Goal: Task Accomplishment & Management: Use online tool/utility

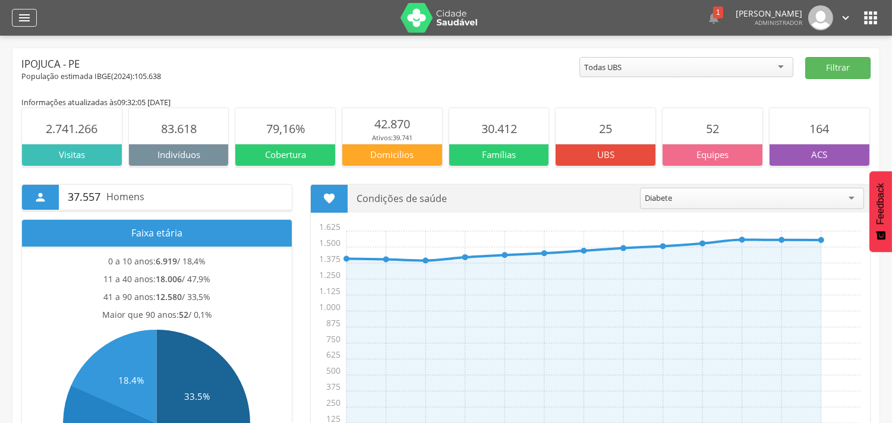
click at [20, 13] on icon "" at bounding box center [24, 18] width 14 height 14
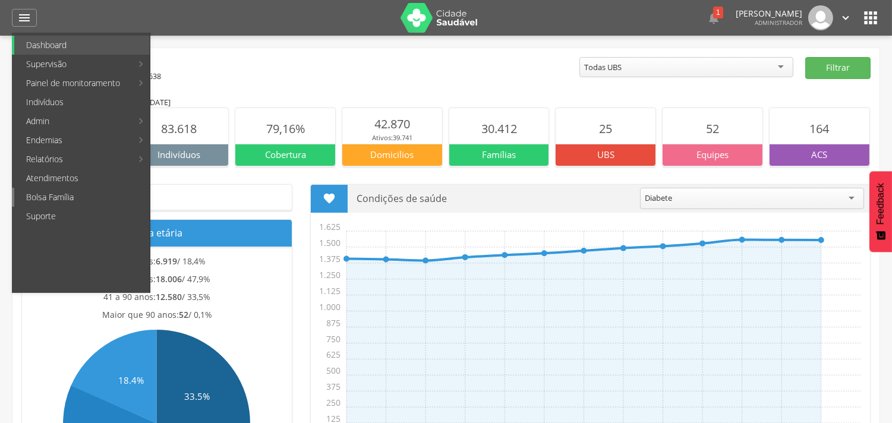
click at [40, 198] on link "Bolsa Família" at bounding box center [81, 197] width 135 height 19
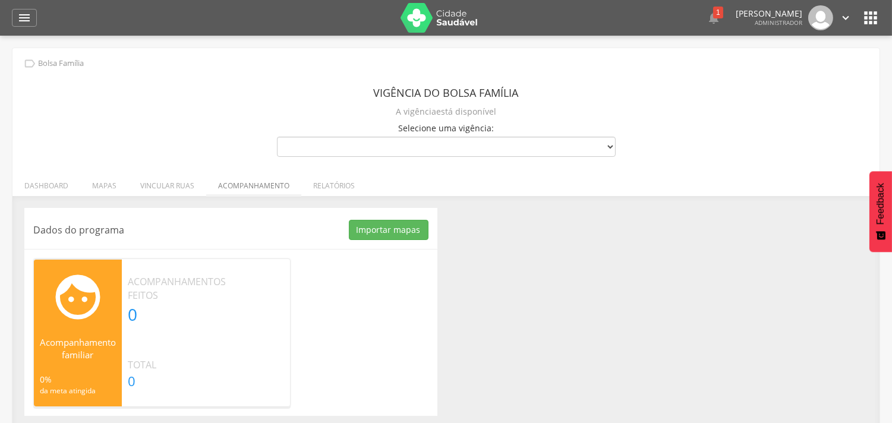
type input "**********"
click at [335, 186] on li "Relatórios" at bounding box center [333, 183] width 65 height 28
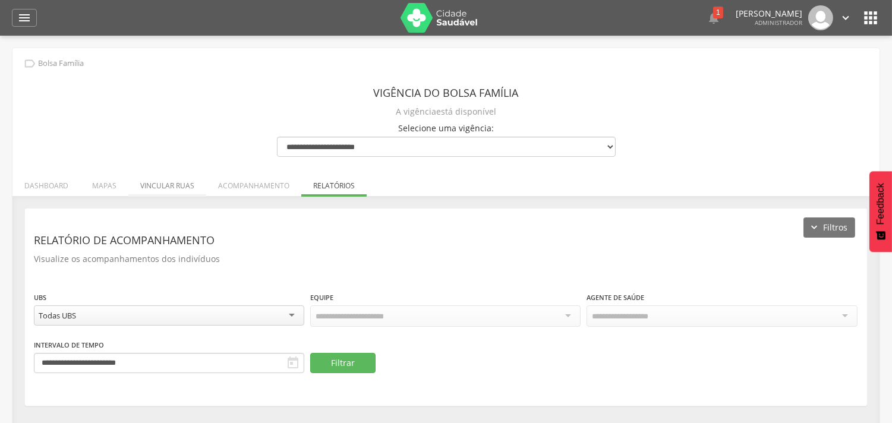
click at [193, 183] on li "Vincular ruas" at bounding box center [167, 183] width 78 height 28
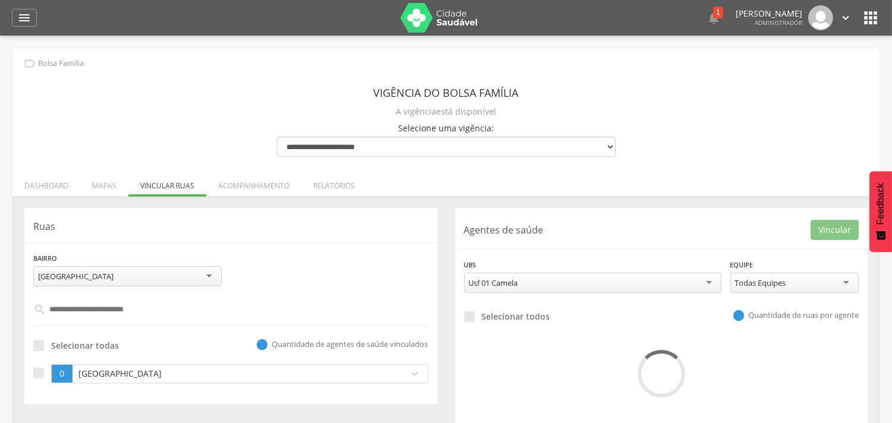
click at [227, 124] on div "**********" at bounding box center [445, 245] width 867 height 394
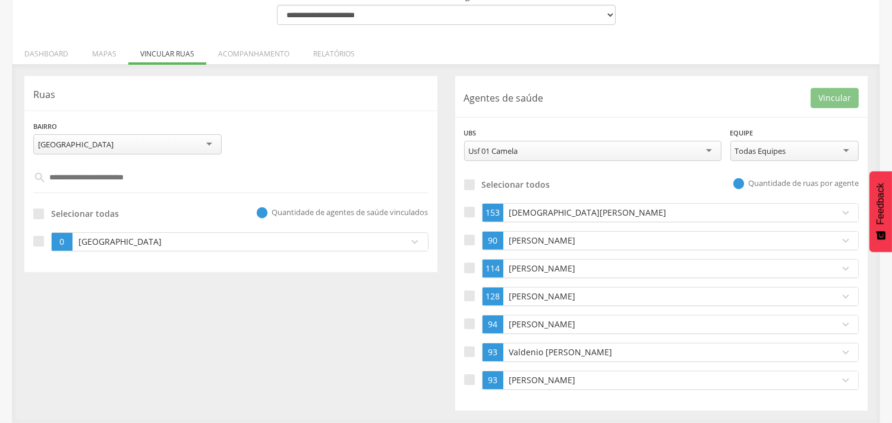
scroll to position [132, 0]
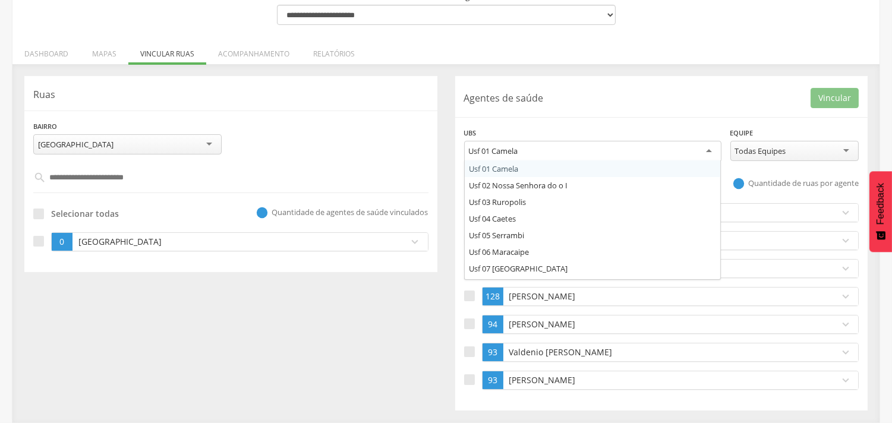
click at [525, 151] on div "Usf 01 Camela" at bounding box center [592, 151] width 257 height 21
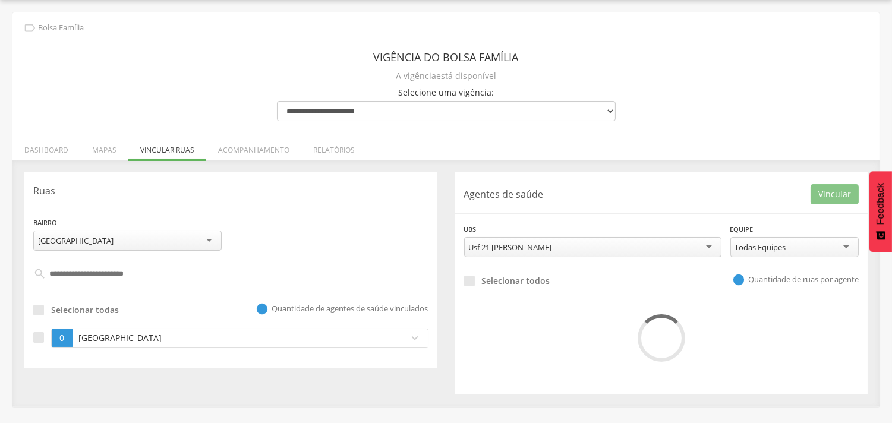
scroll to position [36, 0]
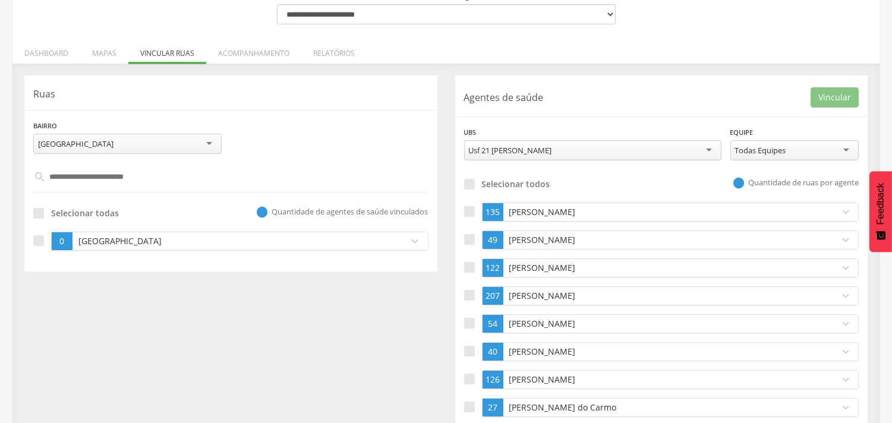
click at [598, 192] on div "Selecionar todos  Quantidade de ruas por agente" at bounding box center [661, 182] width 395 height 21
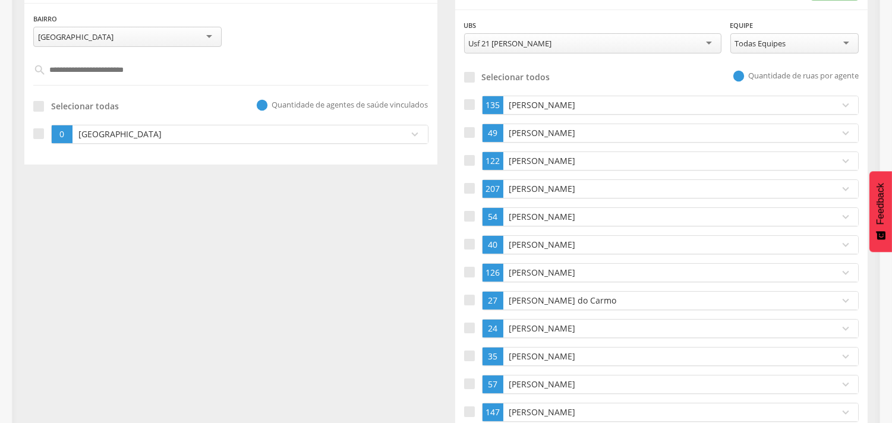
scroll to position [238, 0]
click at [569, 100] on p "[PERSON_NAME]" at bounding box center [668, 106] width 324 height 12
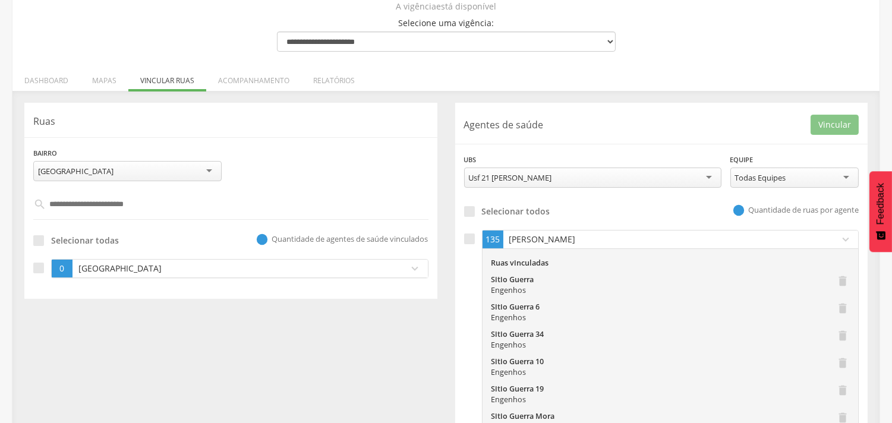
scroll to position [0, 0]
